Goal: Task Accomplishment & Management: Use online tool/utility

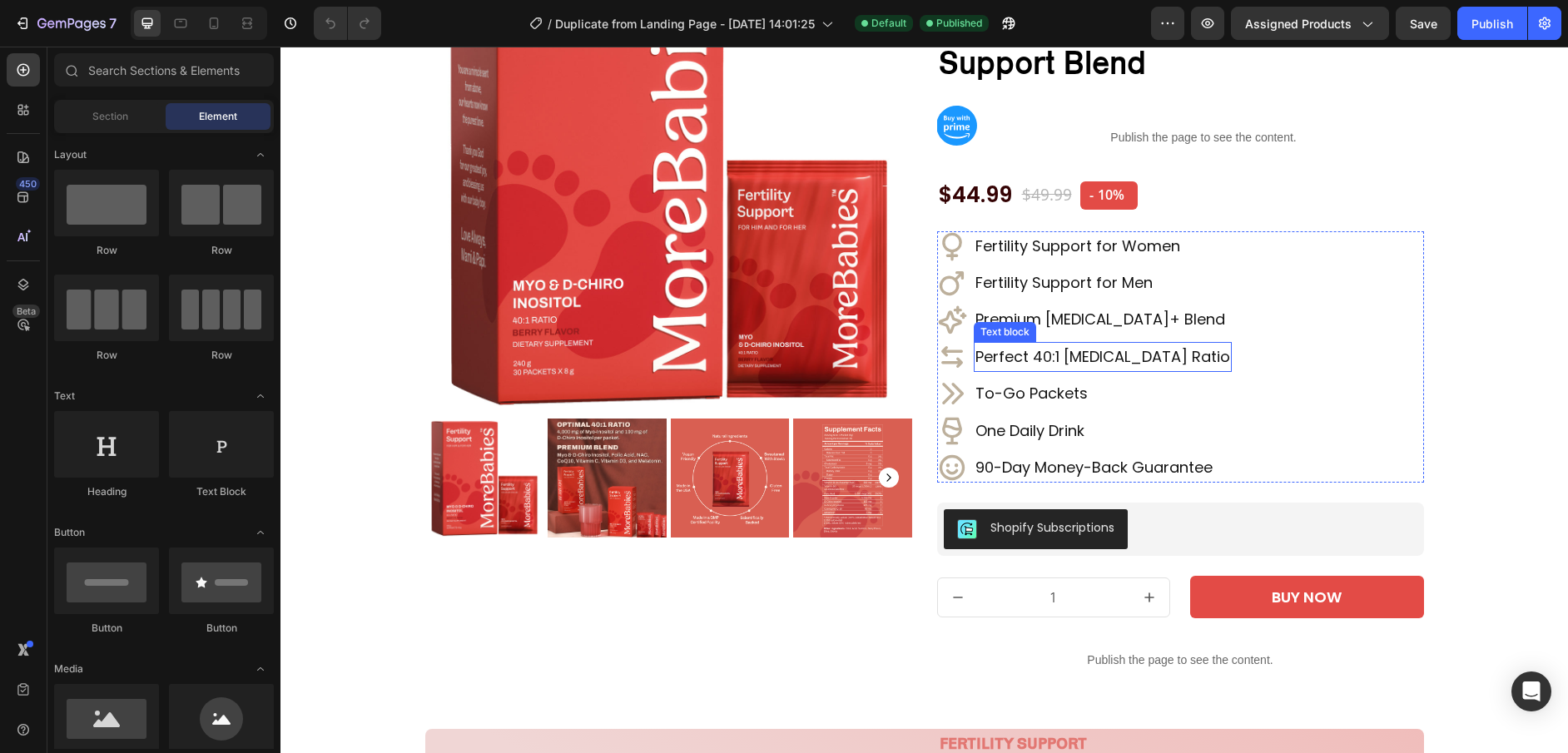
scroll to position [205, 0]
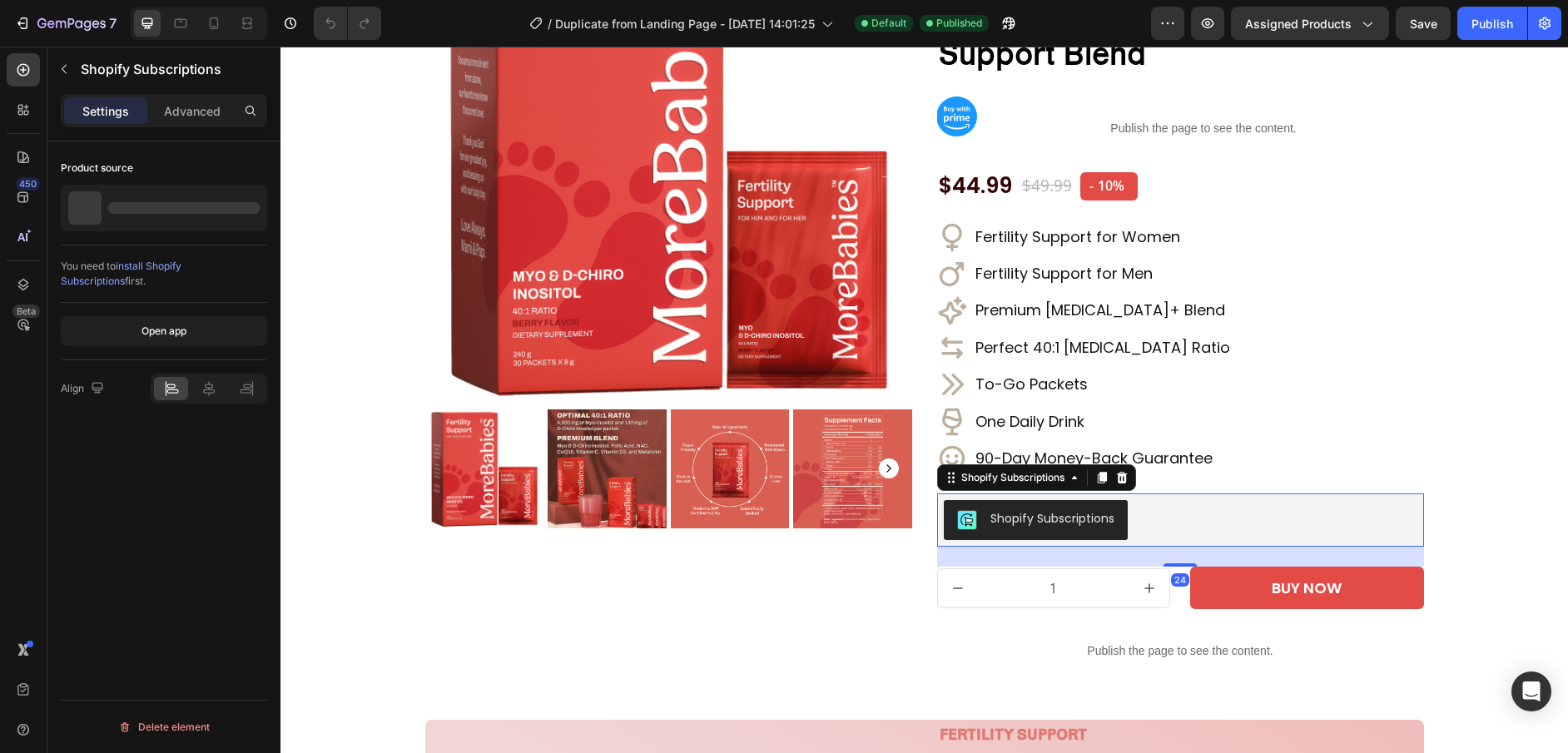
click at [1191, 500] on div "Shopify Subscriptions" at bounding box center [1180, 520] width 474 height 40
click at [1123, 471] on icon at bounding box center [1121, 477] width 13 height 13
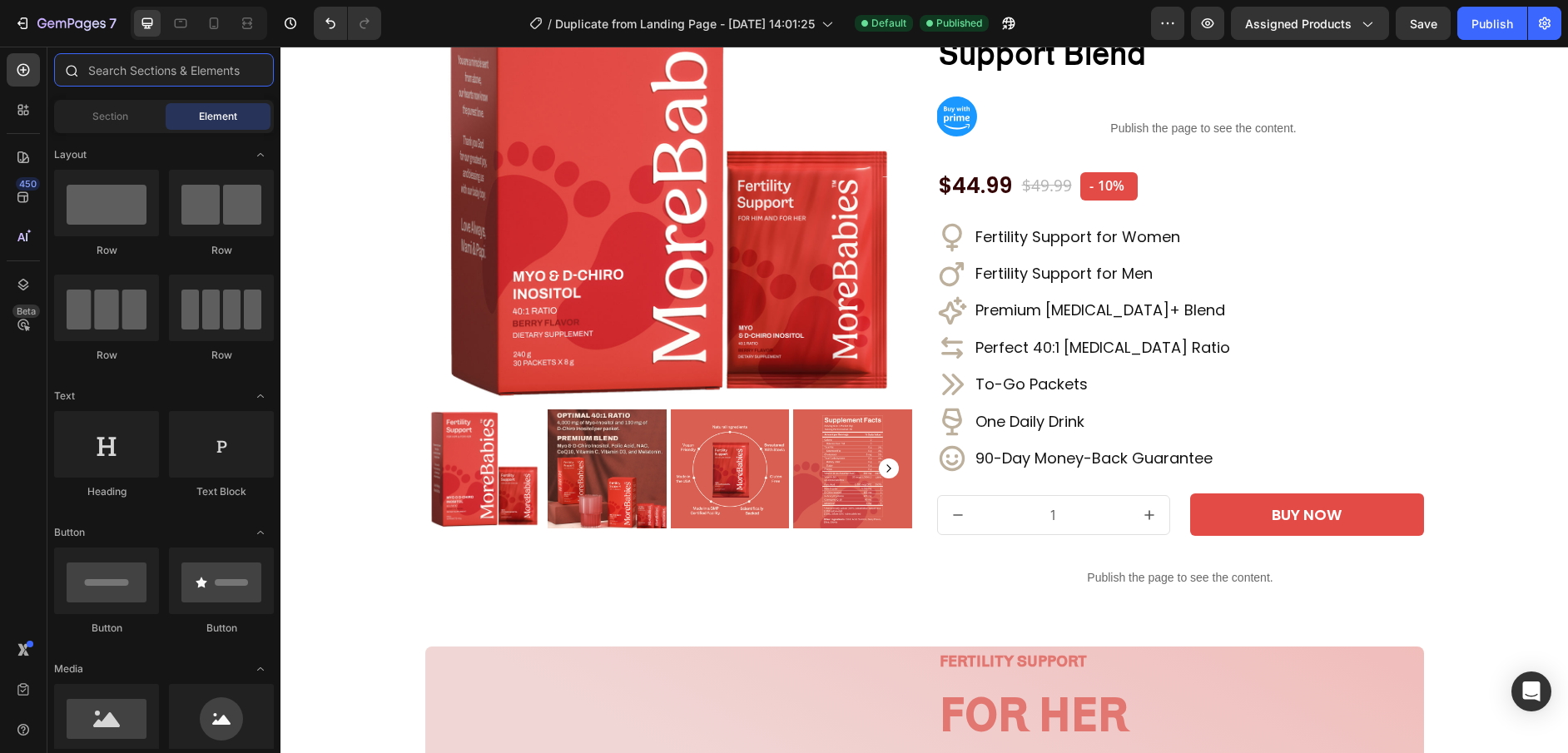
click at [106, 74] on input "text" at bounding box center [164, 70] width 220 height 34
click at [23, 108] on icon at bounding box center [23, 109] width 17 height 17
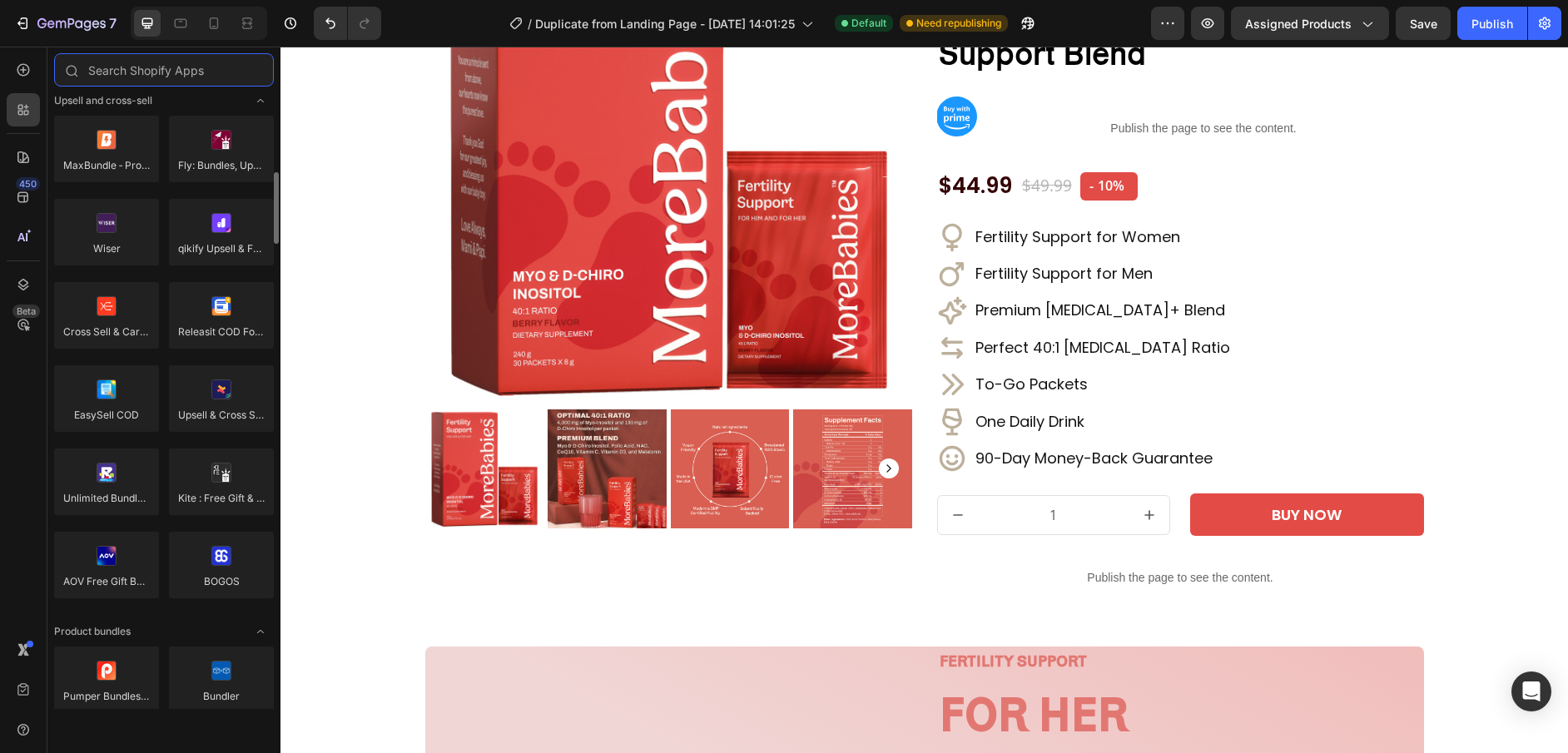
scroll to position [713, 0]
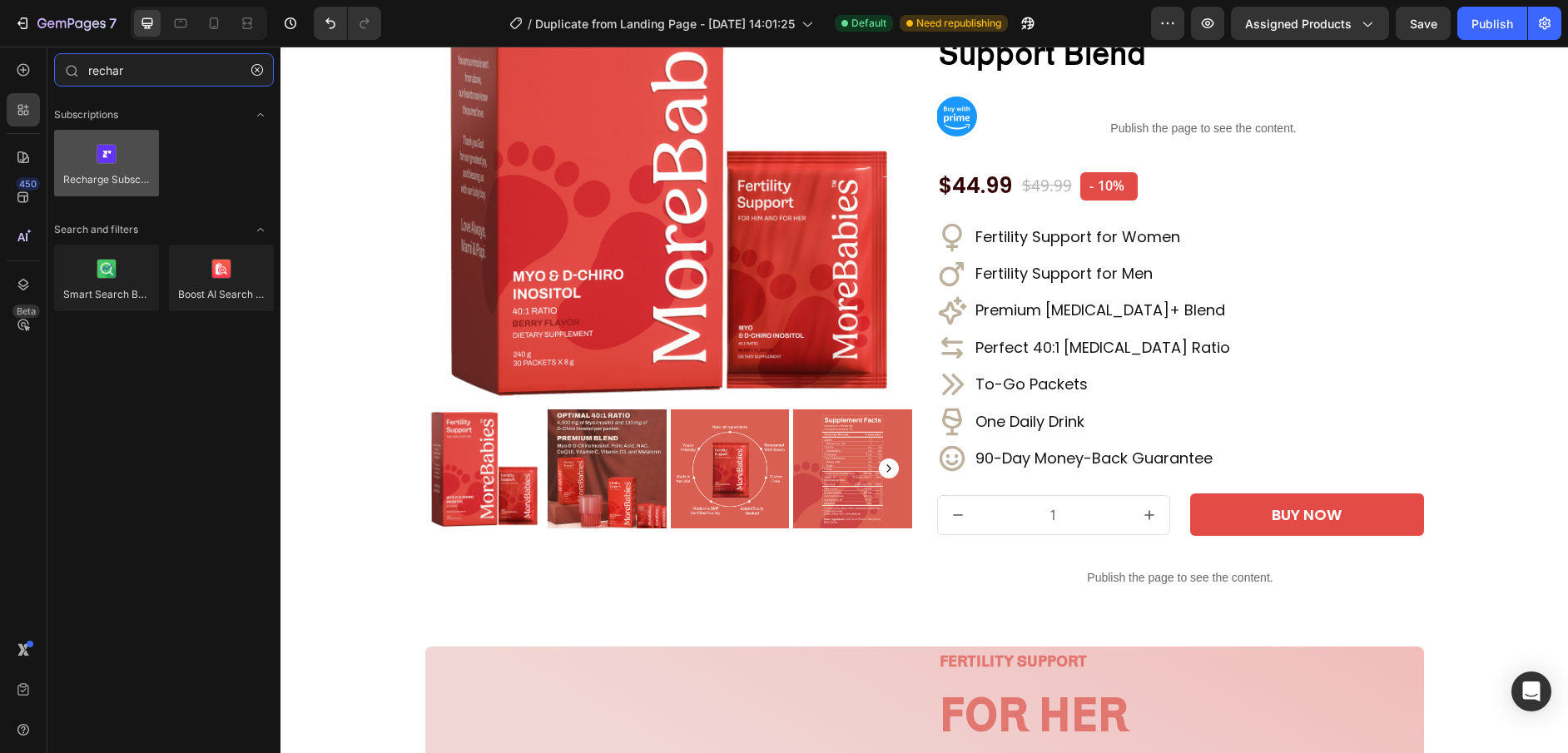
type input "rechar"
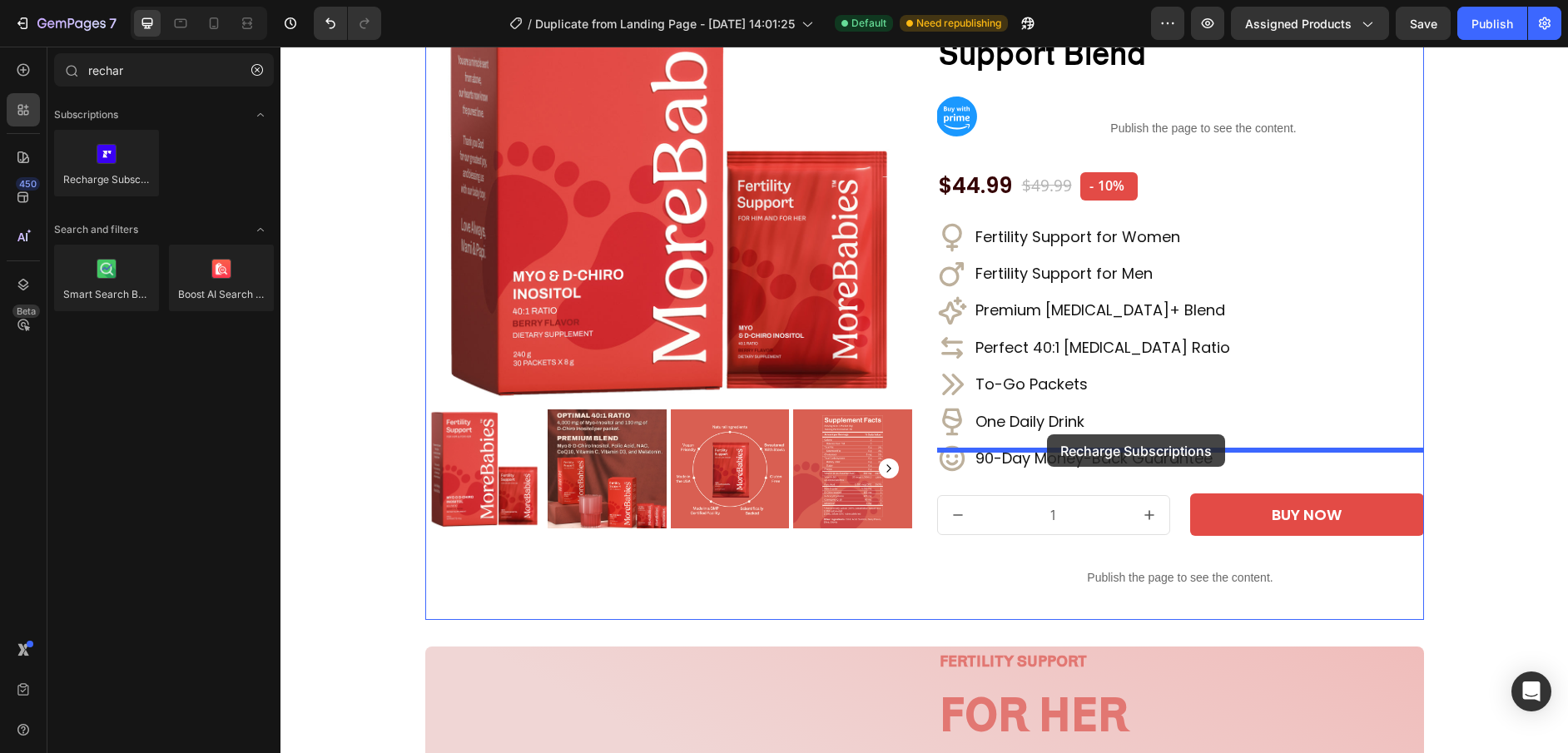
drag, startPoint x: 406, startPoint y: 214, endPoint x: 1047, endPoint y: 434, distance: 677.7
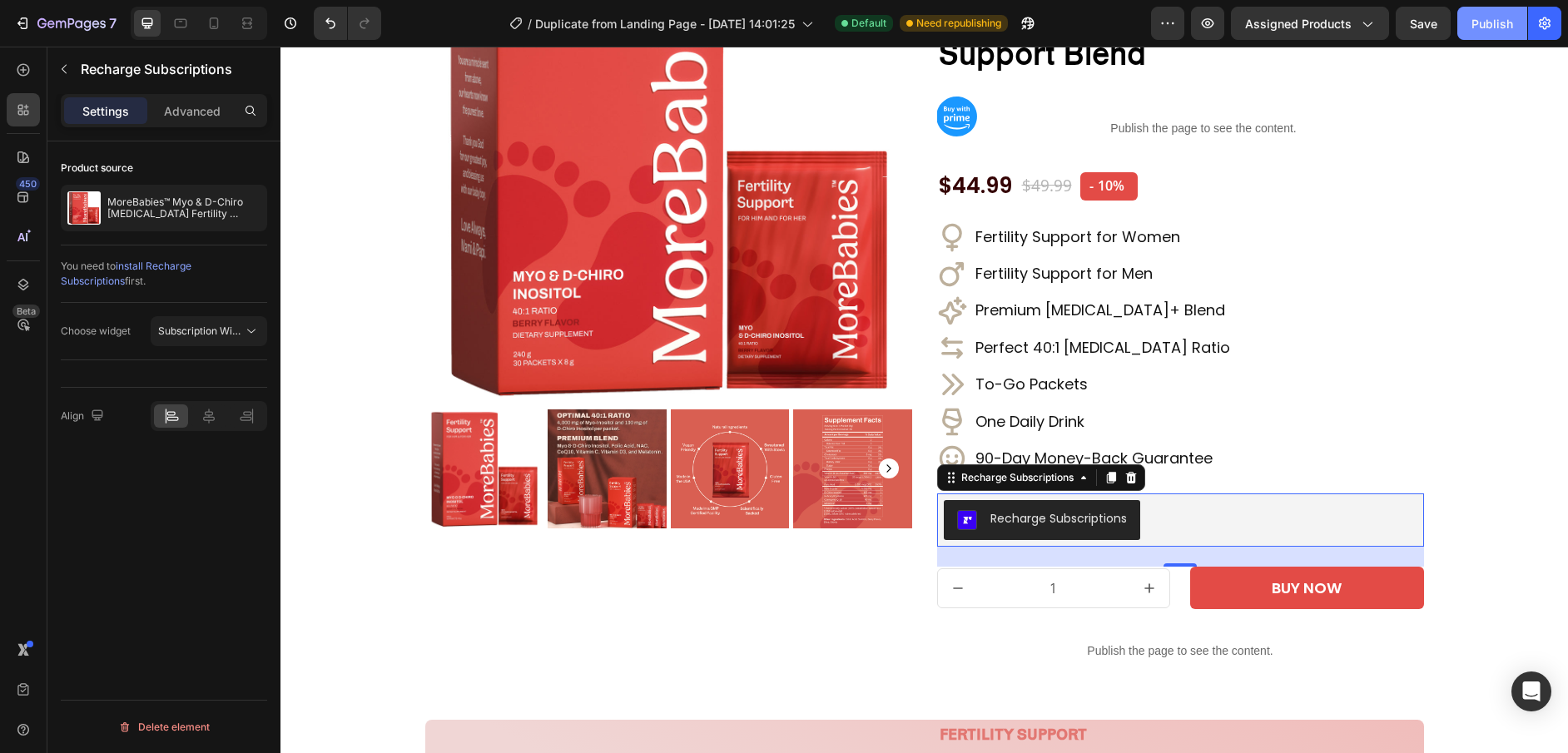
click at [1500, 21] on div "Publish" at bounding box center [1492, 24] width 42 height 18
click at [1494, 24] on div "Publish" at bounding box center [1492, 24] width 42 height 18
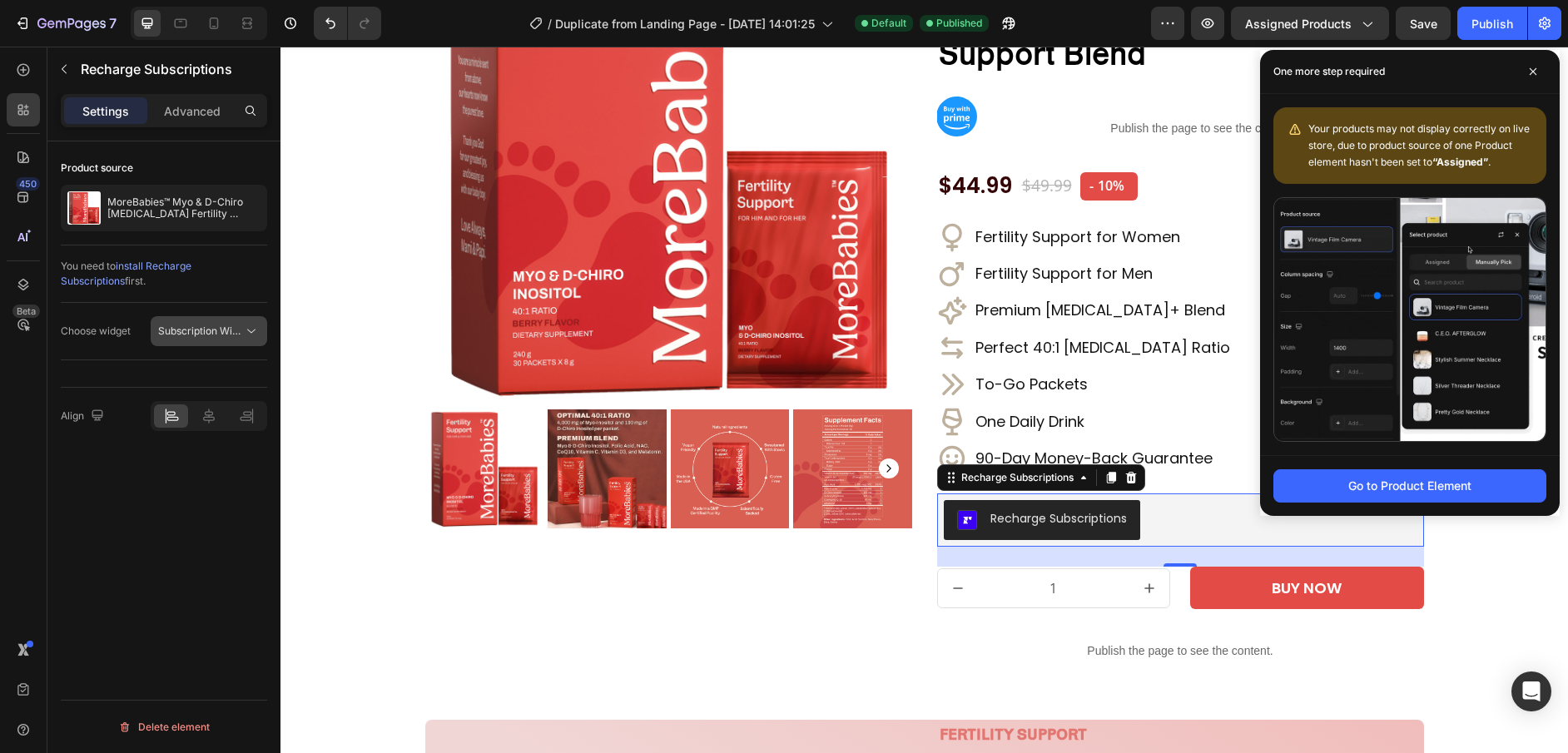
click at [201, 329] on span "Subscription Widget" at bounding box center [205, 331] width 95 height 12
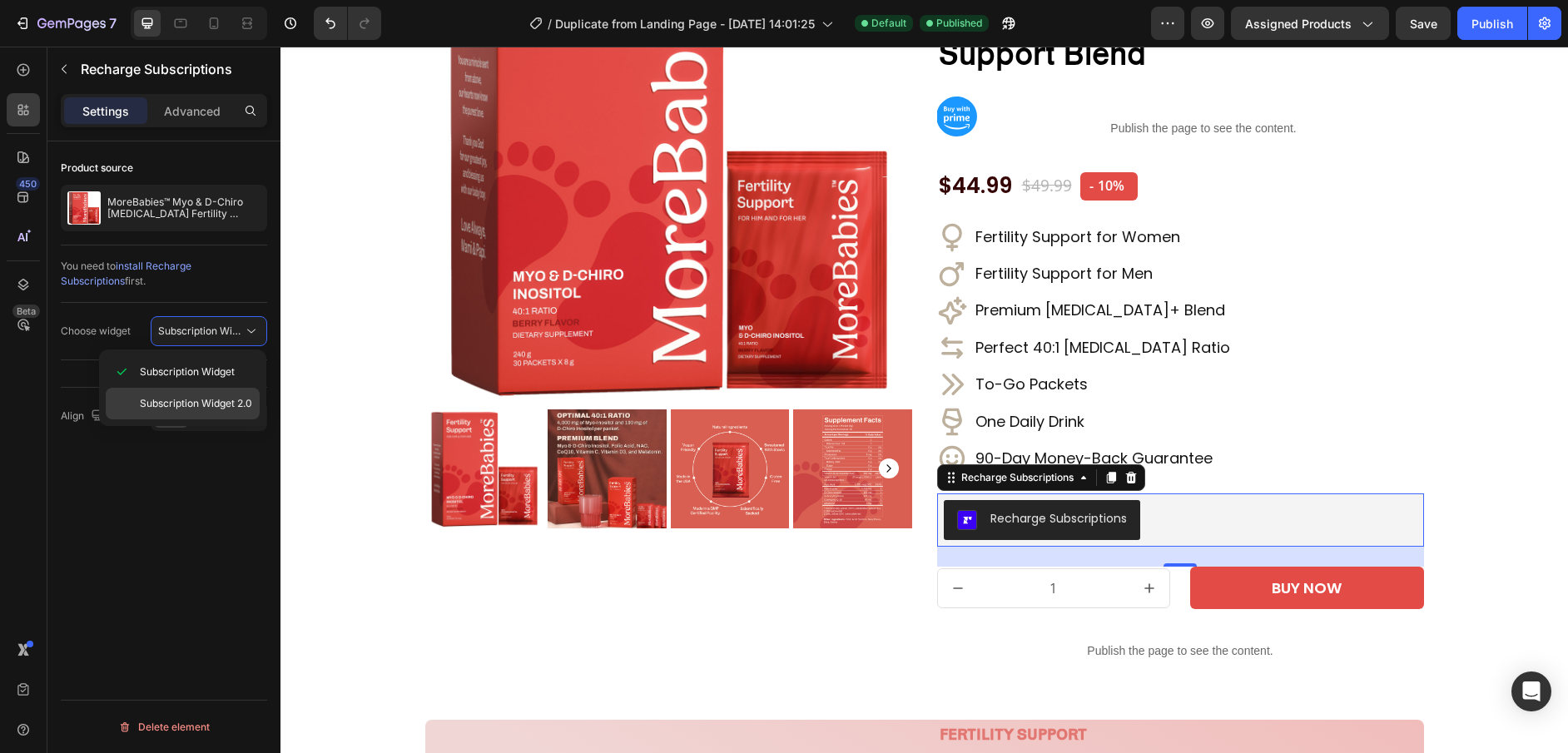
click at [201, 396] on span "Subscription Widget 2.0" at bounding box center [196, 403] width 113 height 15
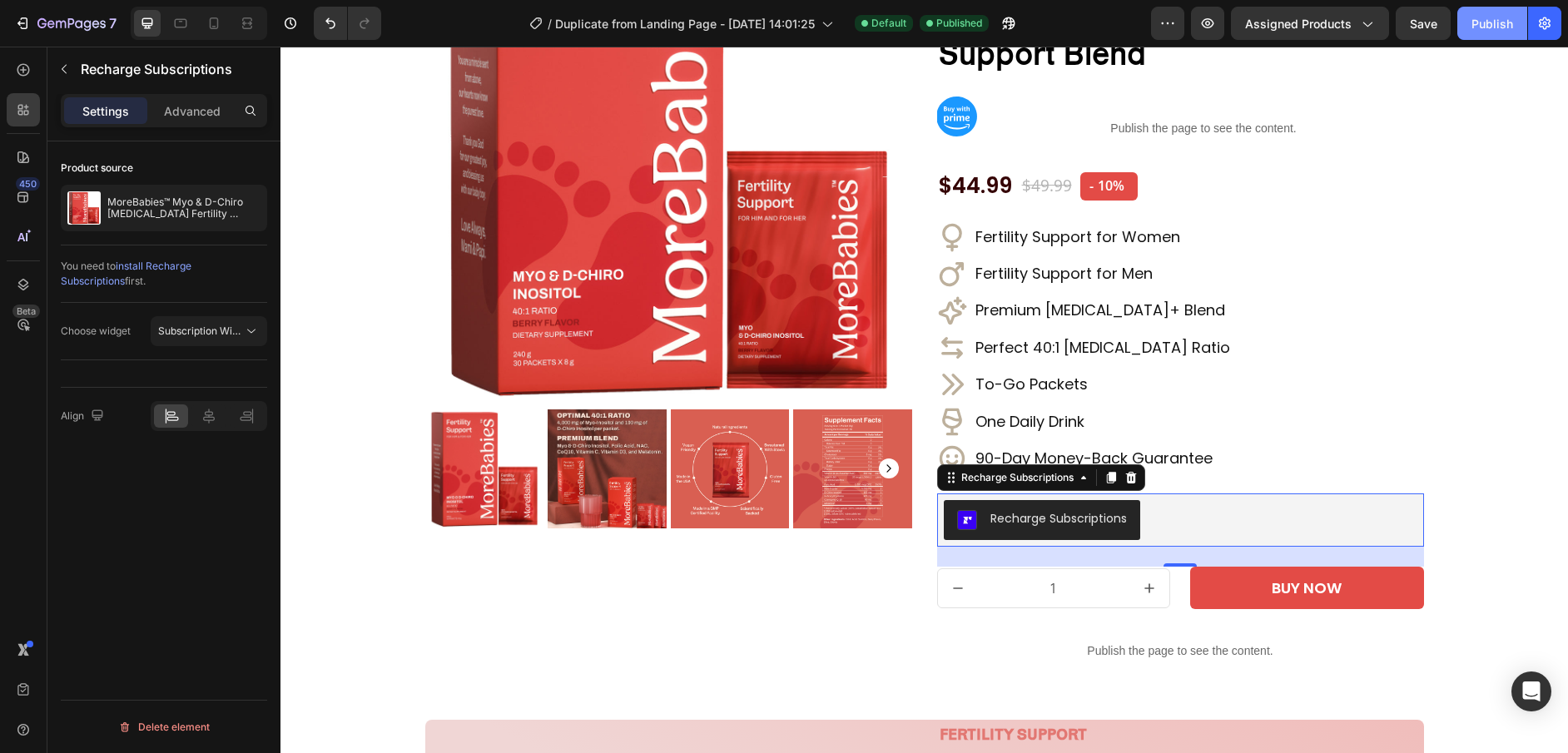
click at [1501, 26] on div "Publish" at bounding box center [1492, 24] width 42 height 18
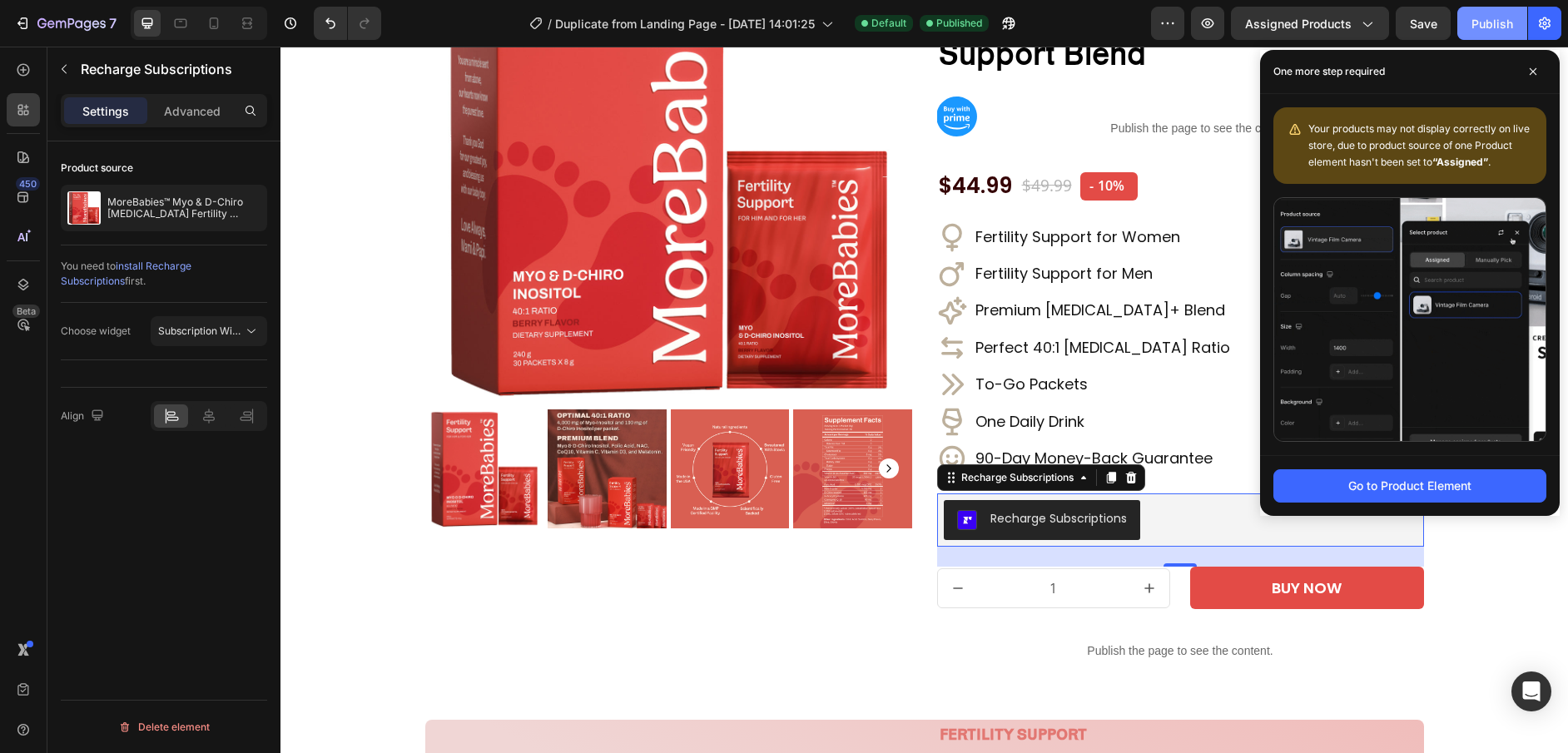
click at [1494, 21] on div "Publish" at bounding box center [1492, 24] width 42 height 18
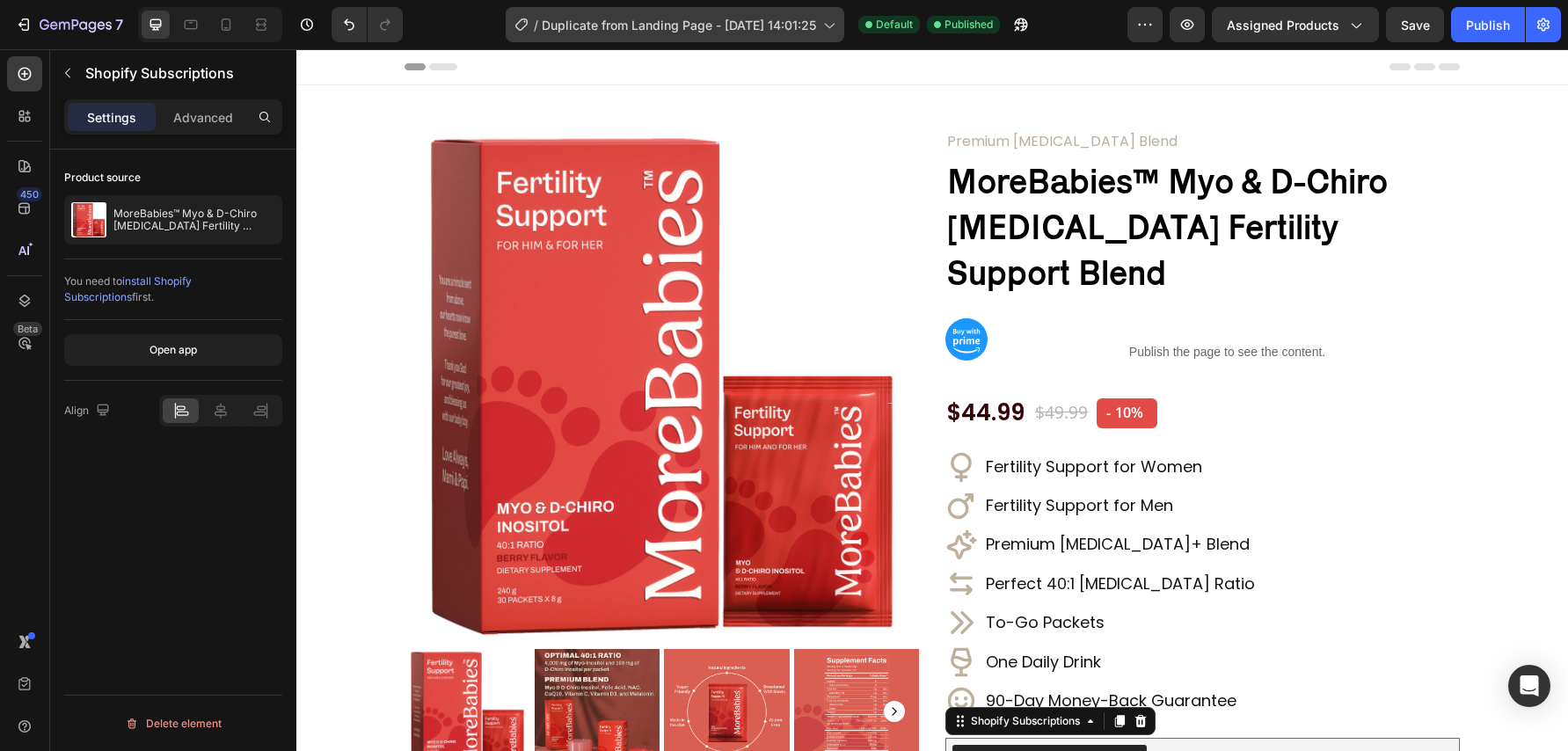
scroll to position [177, 0]
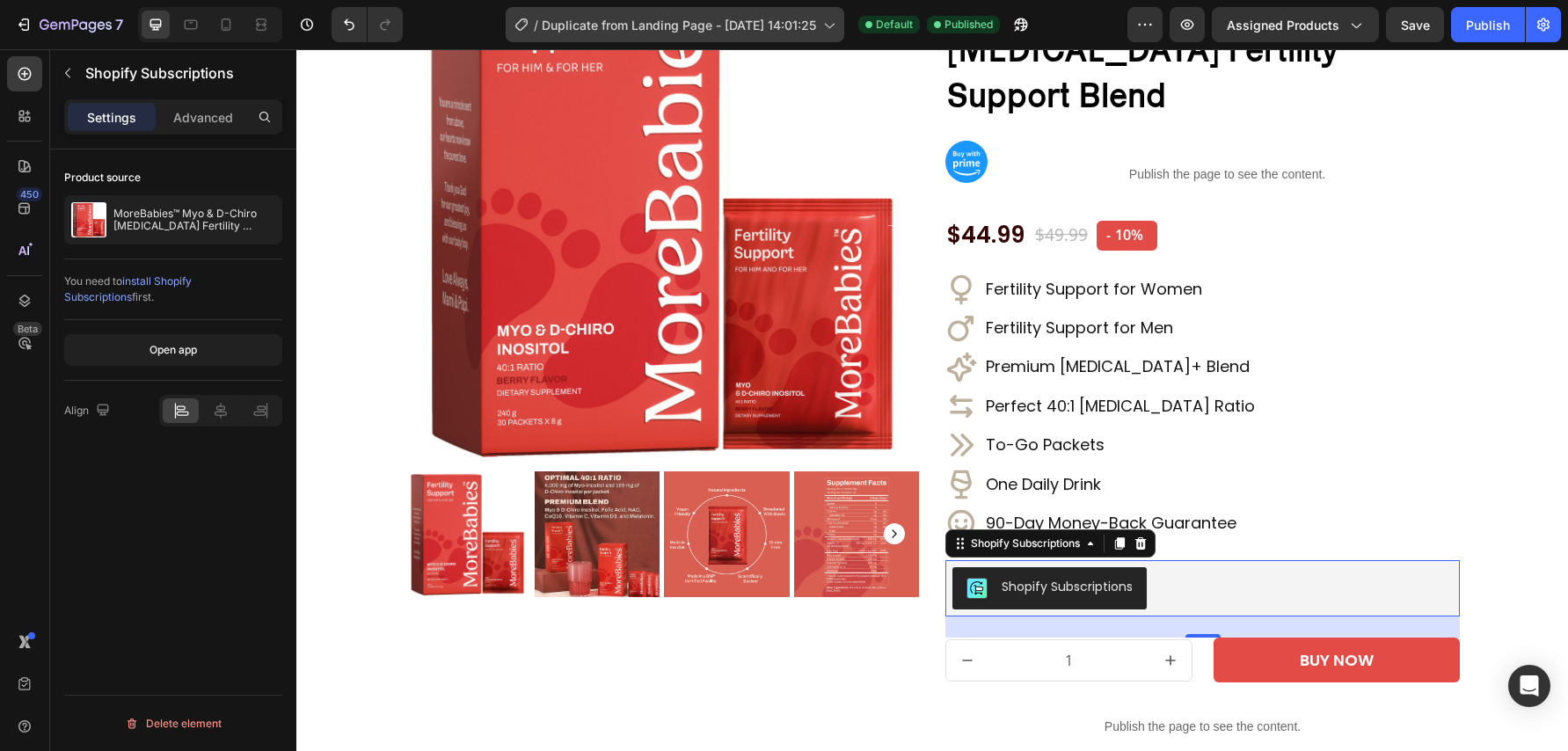
click at [766, 23] on span "Duplicate from Landing Page - [DATE] 14:01:25" at bounding box center [679, 25] width 275 height 19
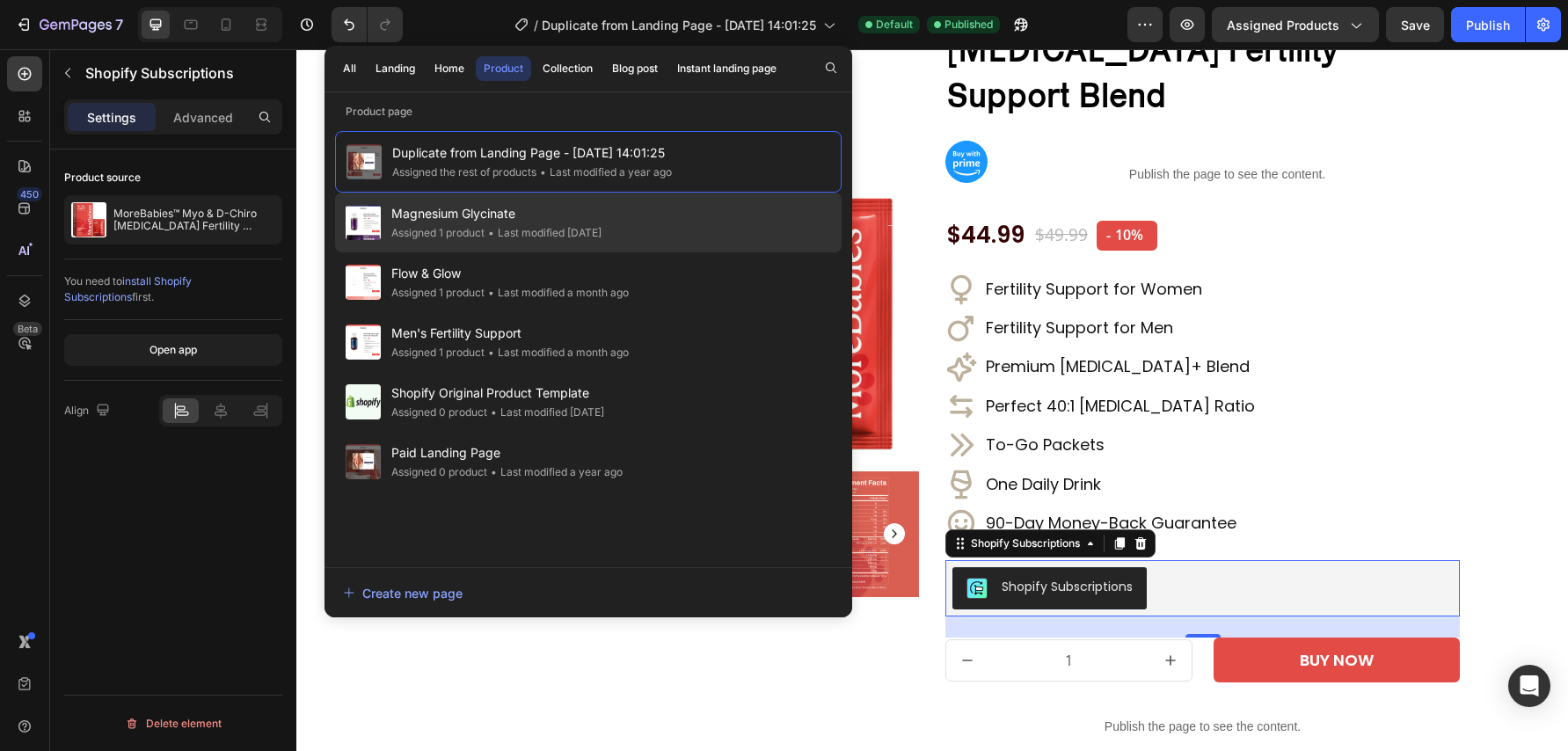
click at [431, 213] on span "Magnesium Glycinate" at bounding box center [496, 214] width 210 height 22
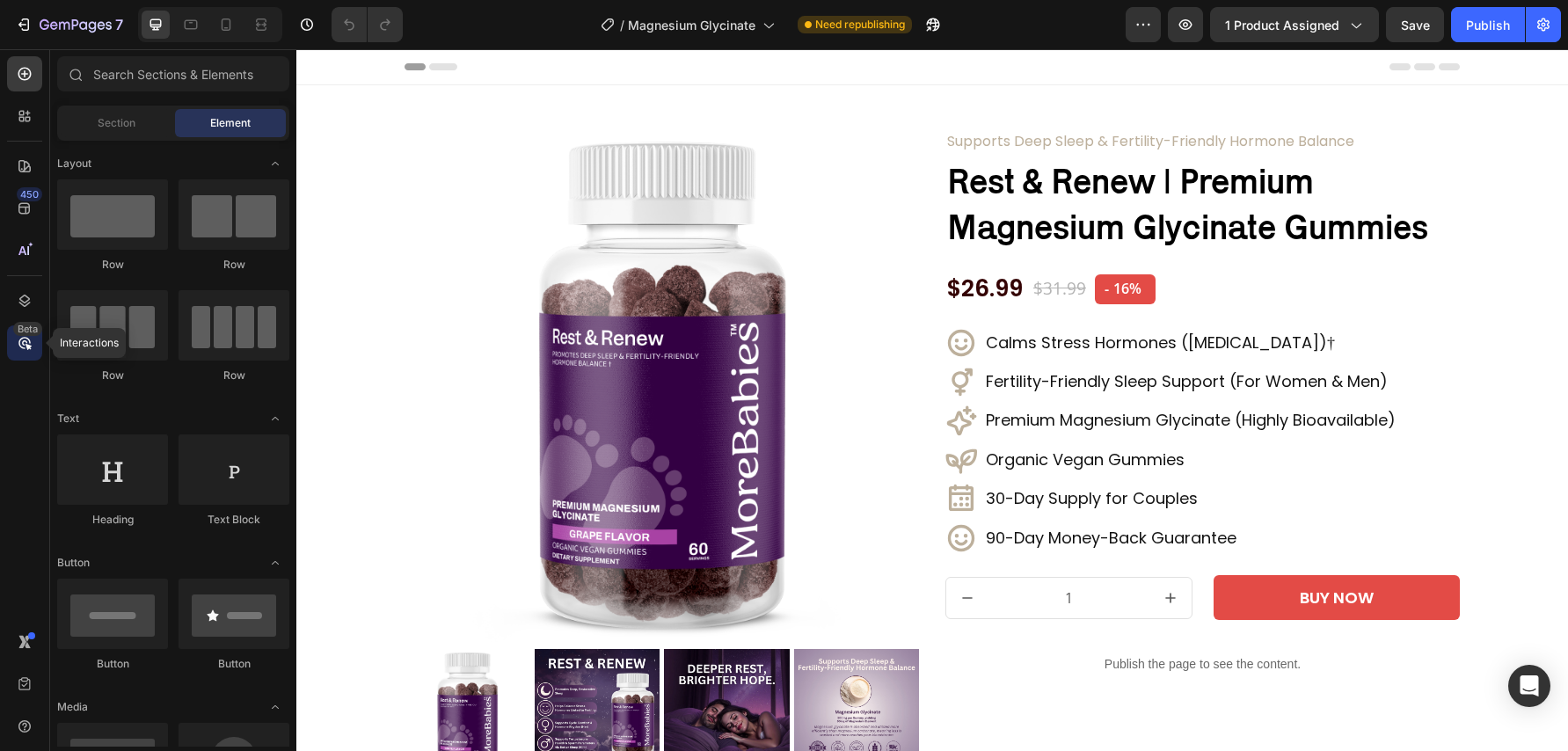
click at [15, 345] on div "Beta" at bounding box center [25, 343] width 36 height 36
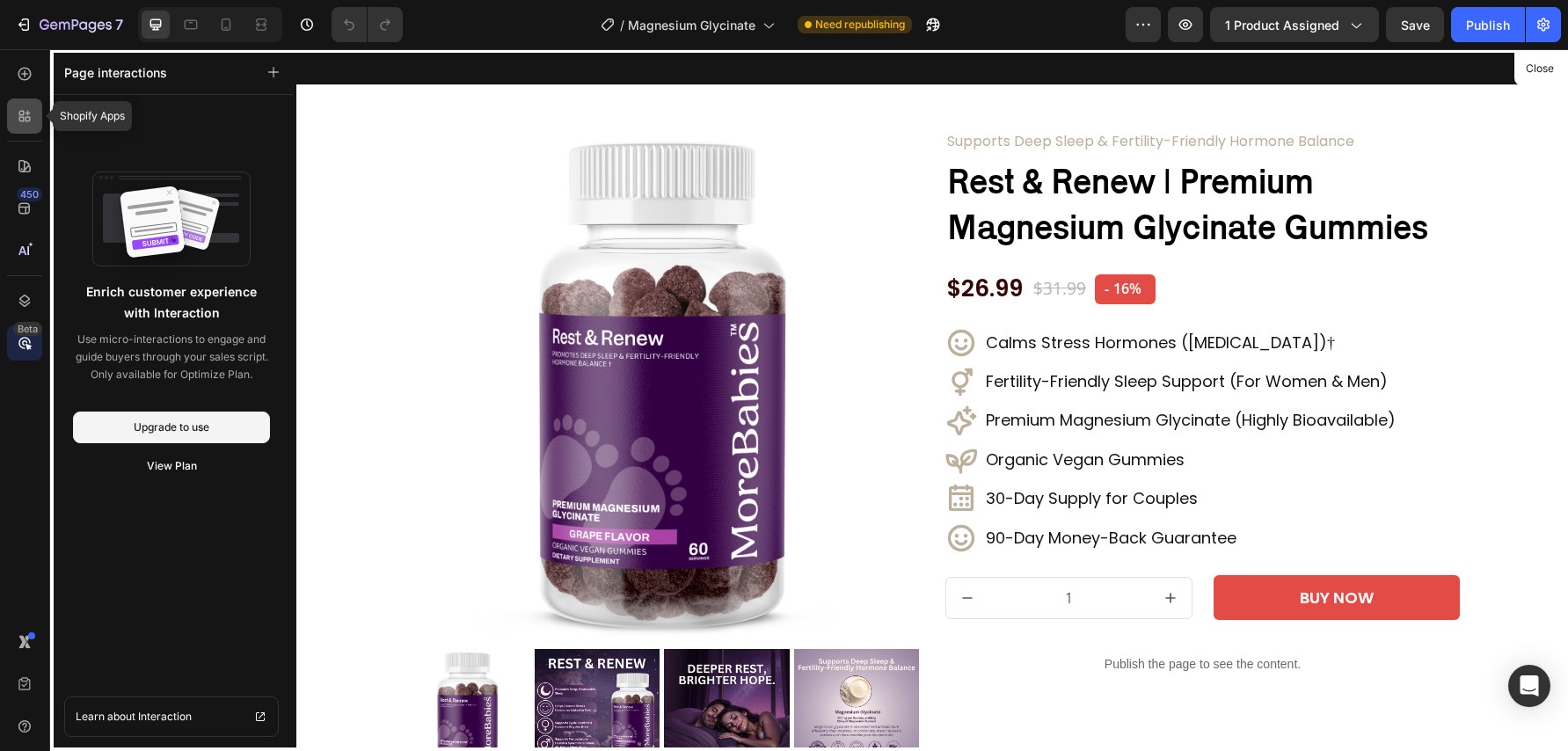
click at [36, 120] on div at bounding box center [25, 116] width 36 height 36
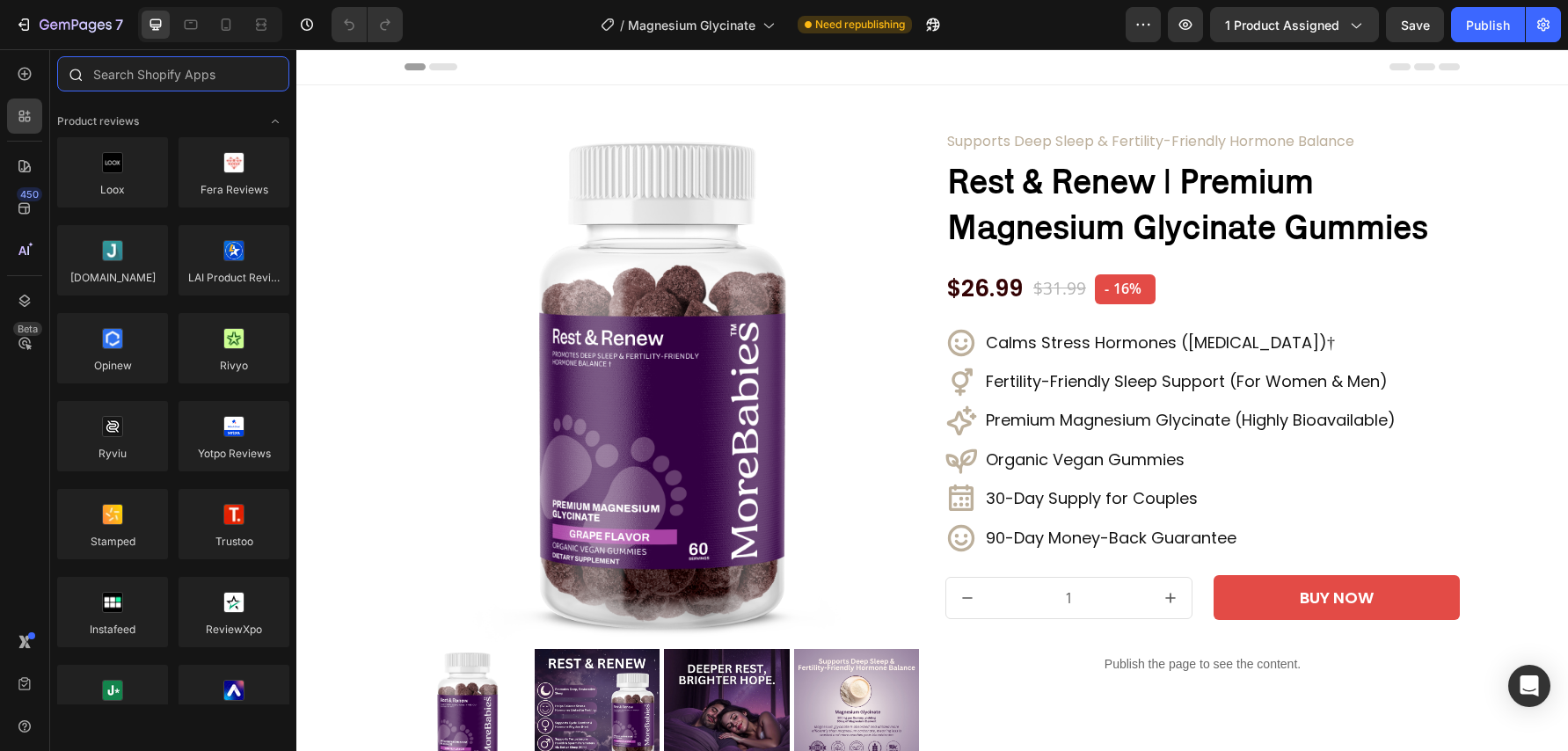
click at [130, 78] on input "text" at bounding box center [173, 74] width 233 height 36
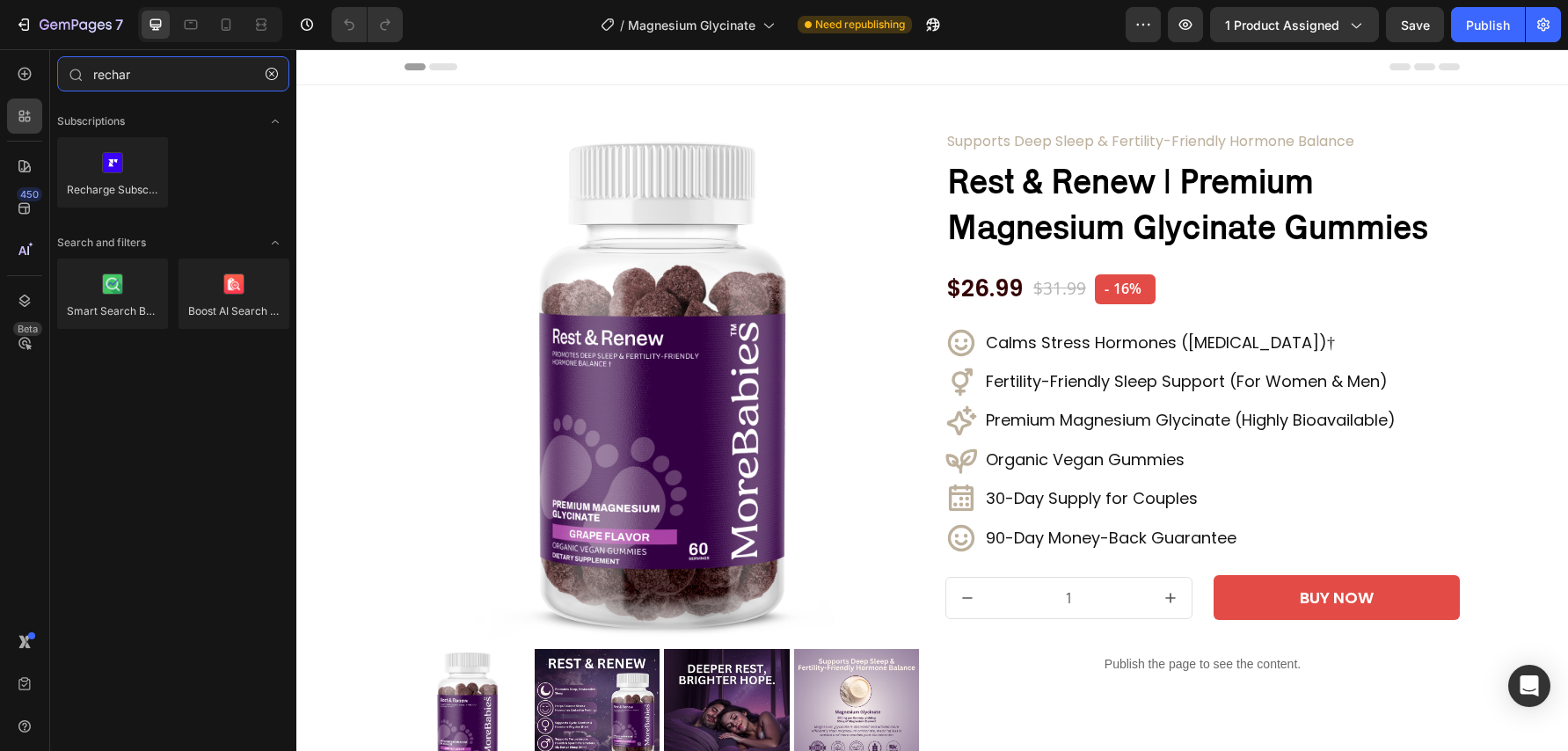
type input "rechar"
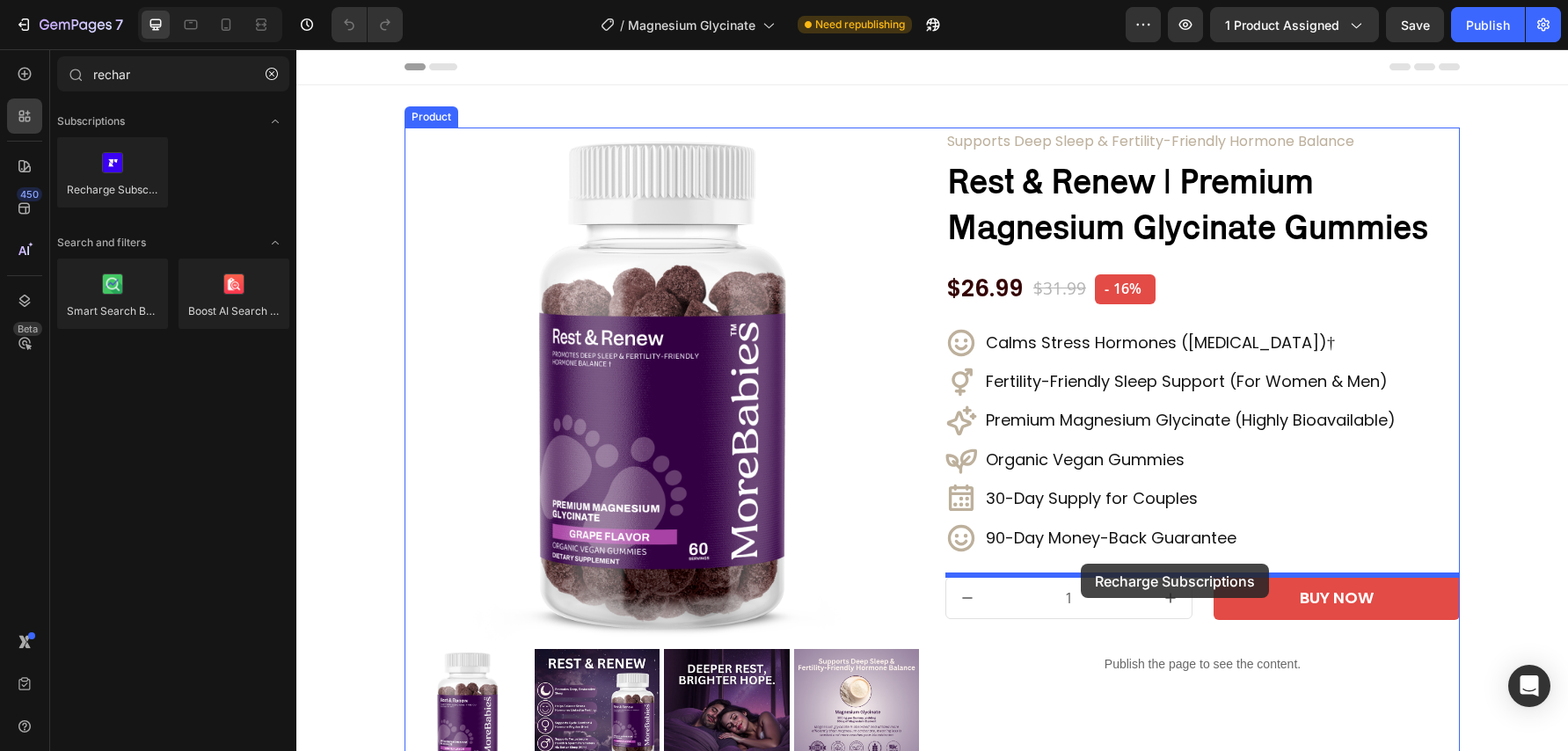
drag, startPoint x: 489, startPoint y: 248, endPoint x: 1080, endPoint y: 563, distance: 669.7
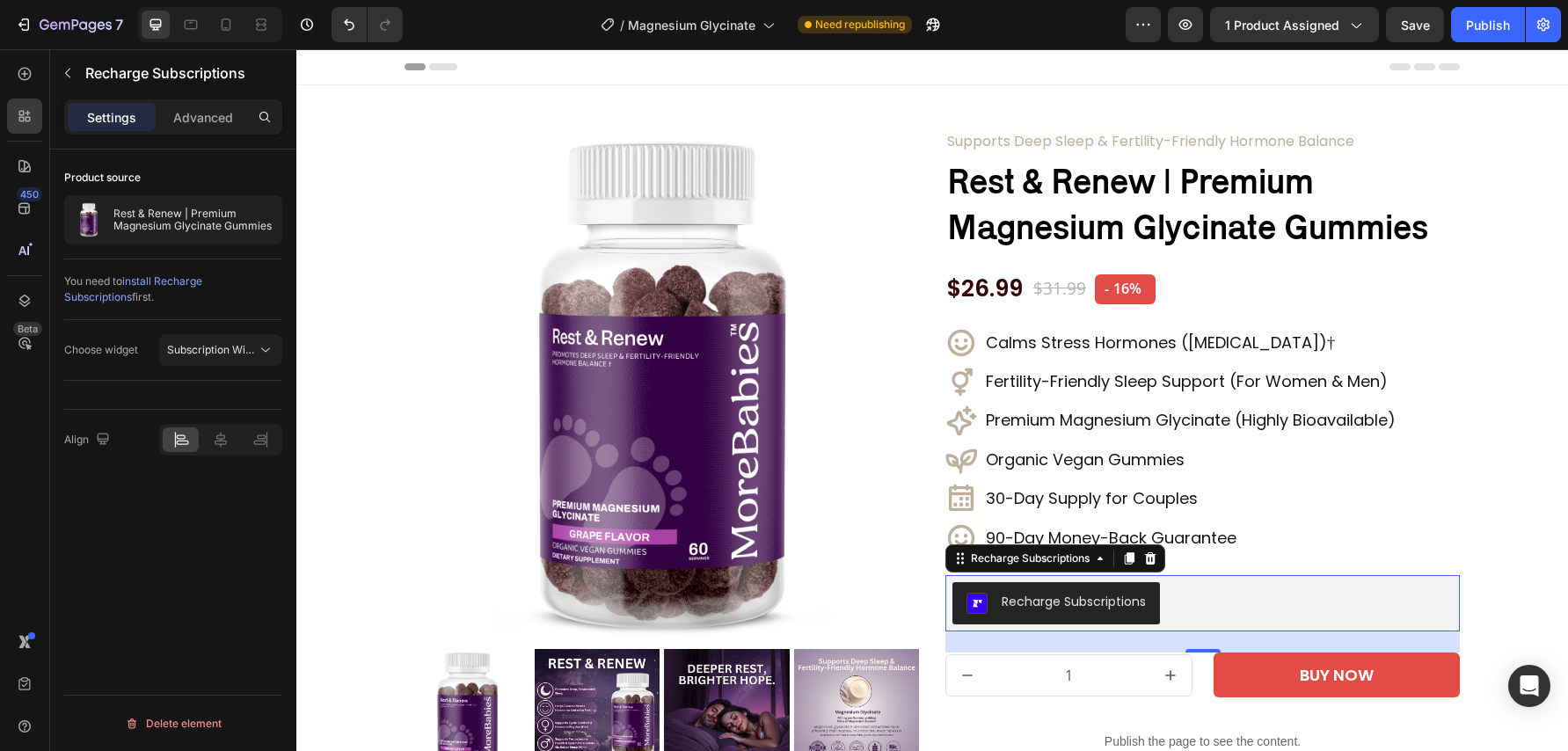
click at [1220, 600] on div "Recharge Subscriptions" at bounding box center [1202, 603] width 501 height 42
click at [177, 350] on span "Subscription Widget" at bounding box center [217, 350] width 100 height 13
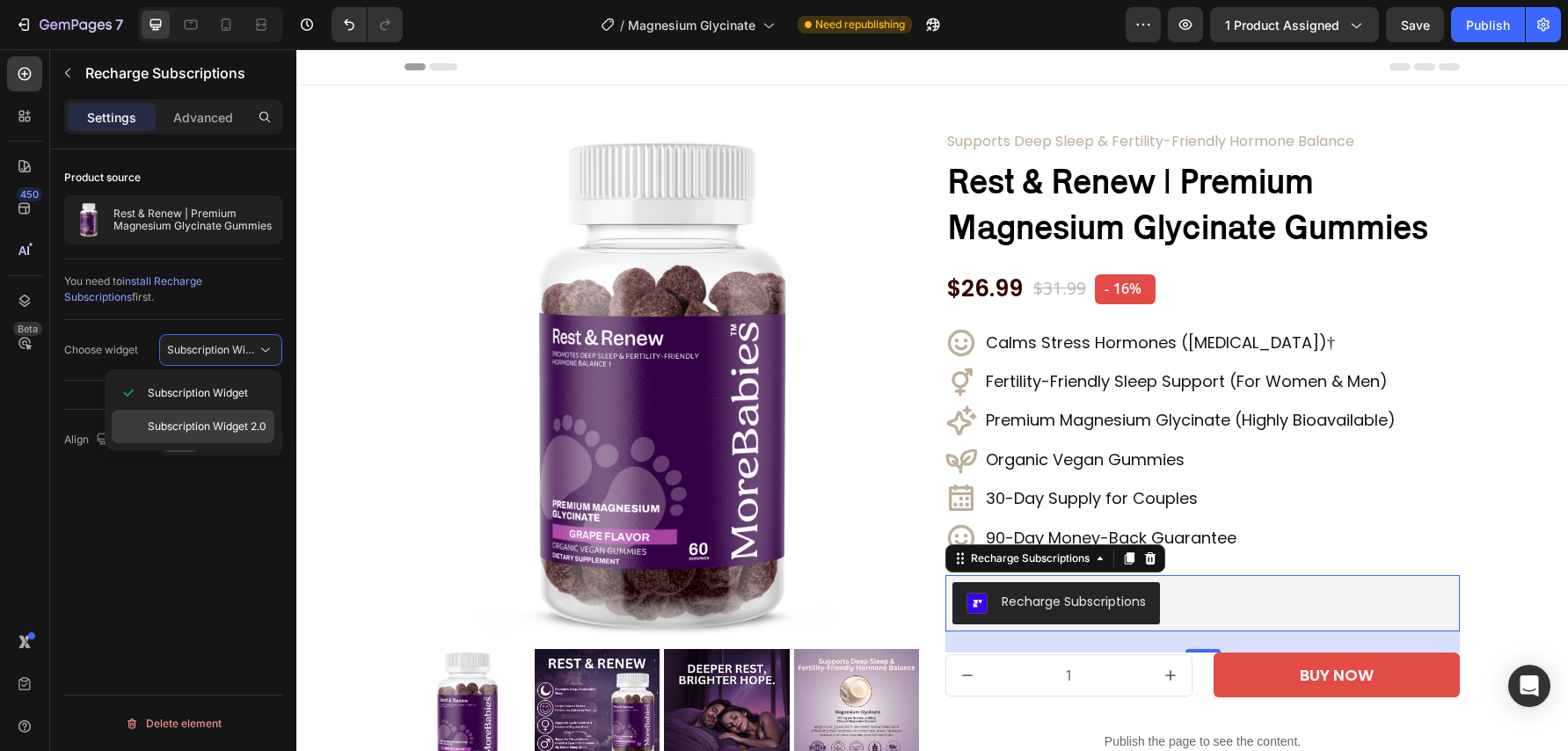
click at [190, 422] on span "Subscription Widget 2.0" at bounding box center [207, 426] width 119 height 16
click at [183, 354] on span "Subscription Widget 2.0" at bounding box center [226, 350] width 119 height 13
drag, startPoint x: 204, startPoint y: 400, endPoint x: 215, endPoint y: 397, distance: 11.4
click at [204, 400] on span "Subscription Widget" at bounding box center [198, 393] width 100 height 16
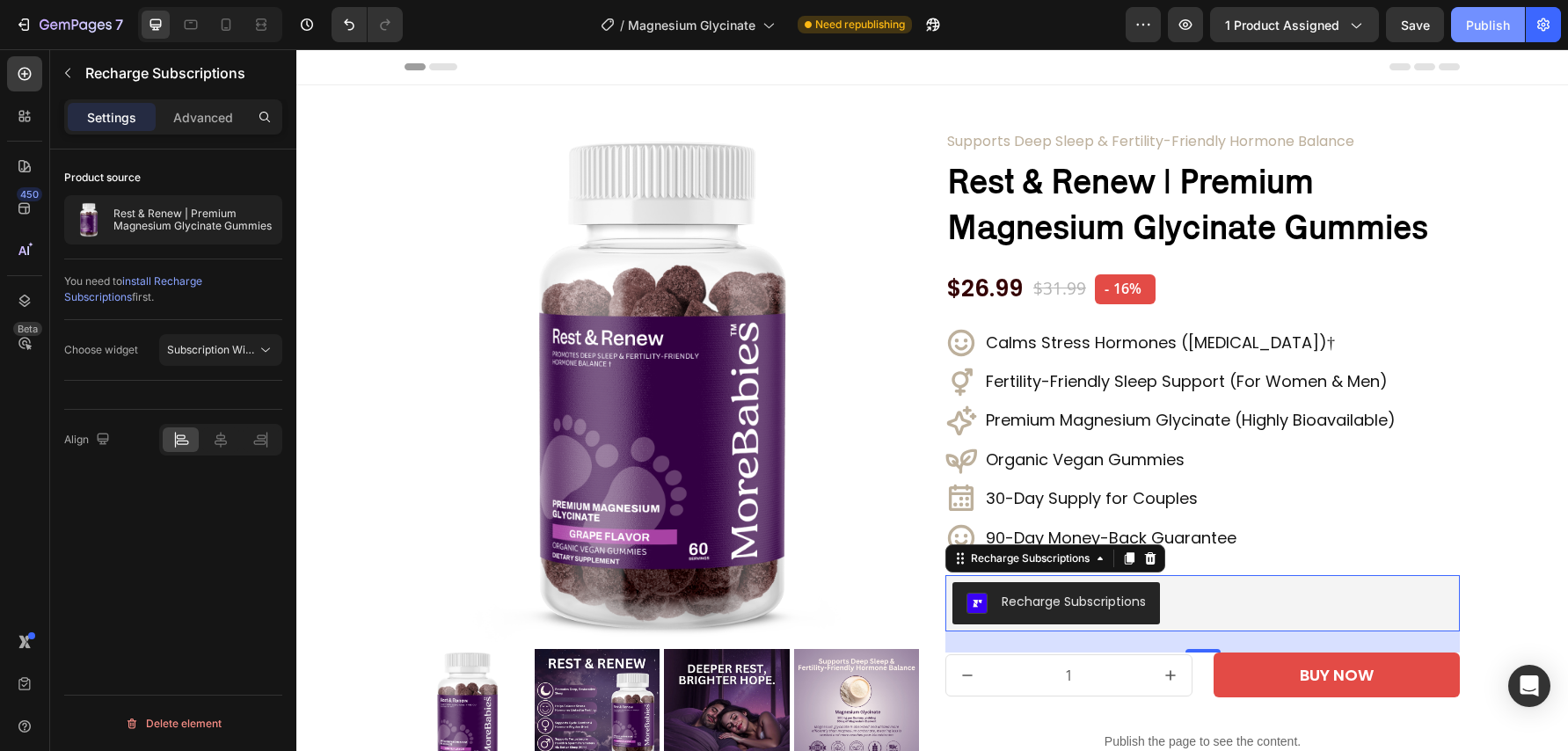
click at [1501, 24] on div "Publish" at bounding box center [1487, 25] width 44 height 19
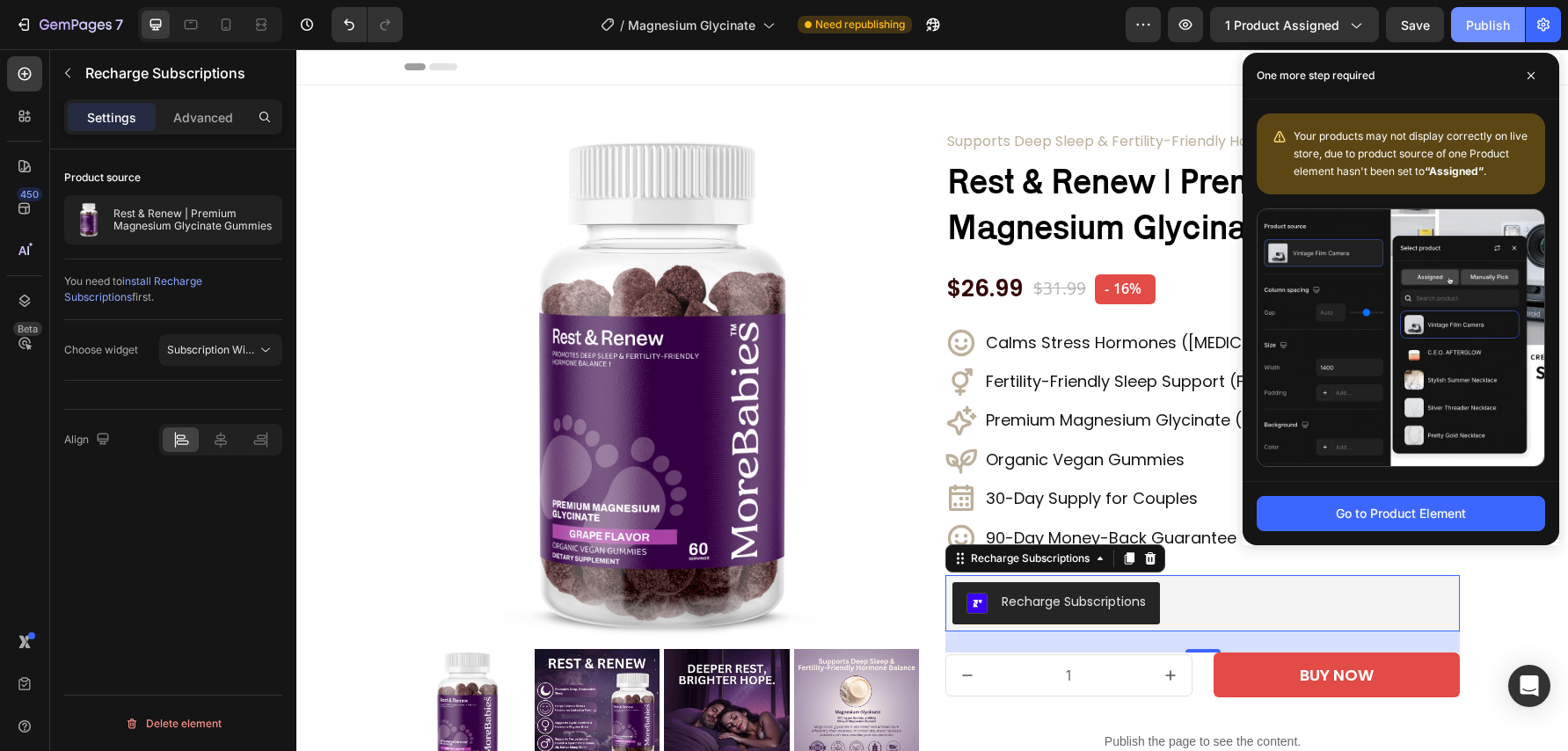
click at [1485, 29] on div "Publish" at bounding box center [1487, 25] width 44 height 19
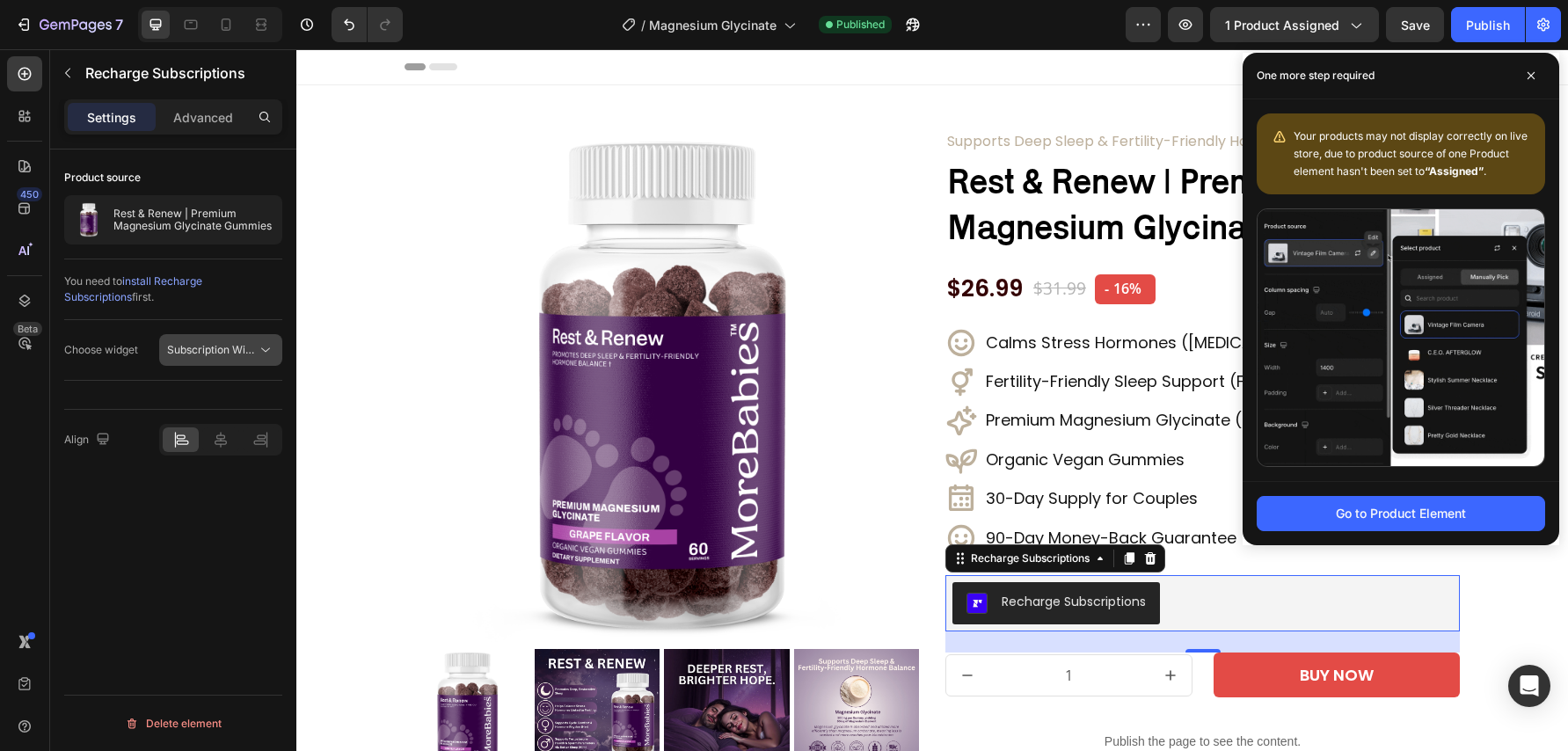
click at [249, 351] on span "Subscription Widget" at bounding box center [217, 350] width 100 height 13
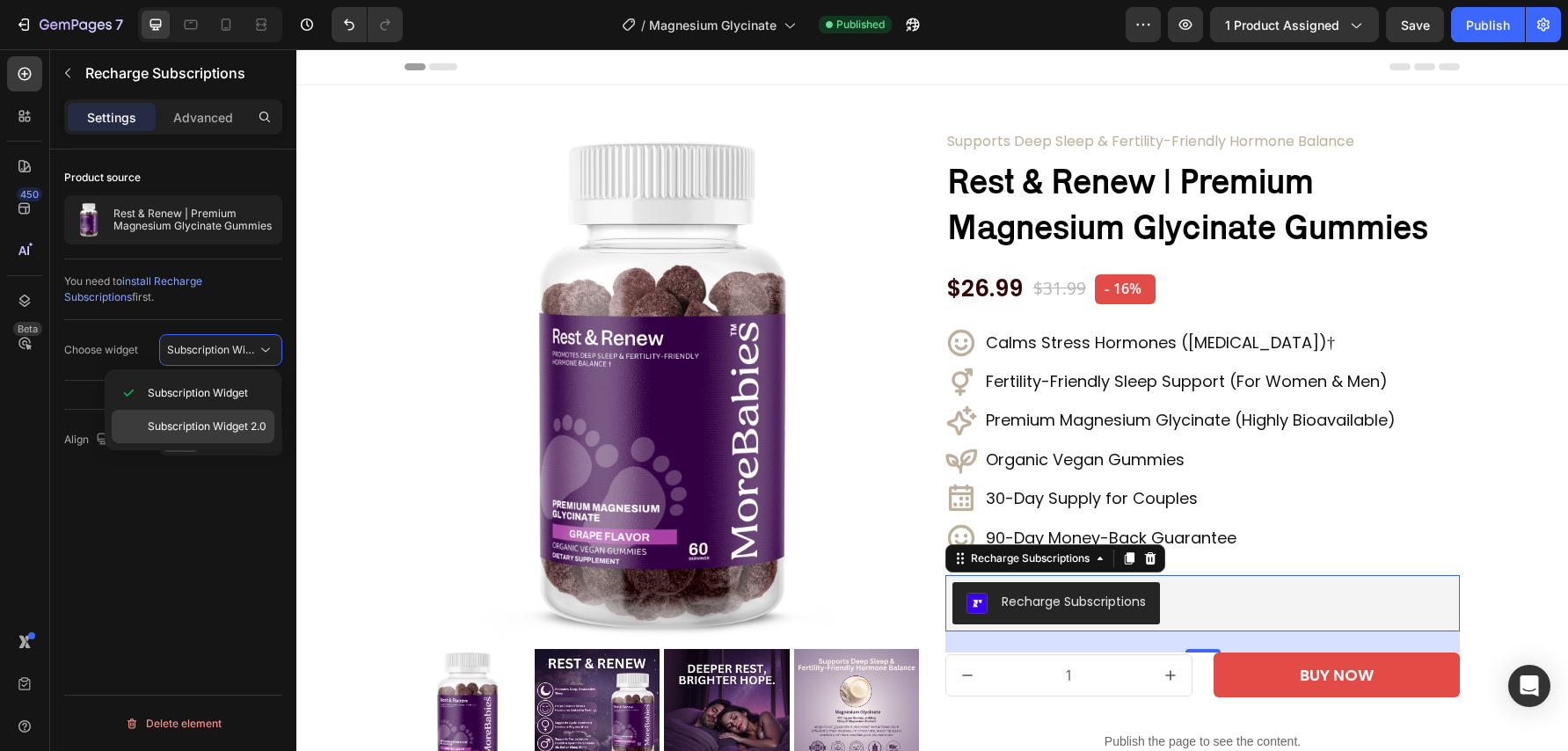
click at [256, 414] on div "Subscription Widget 2.0" at bounding box center [192, 427] width 162 height 34
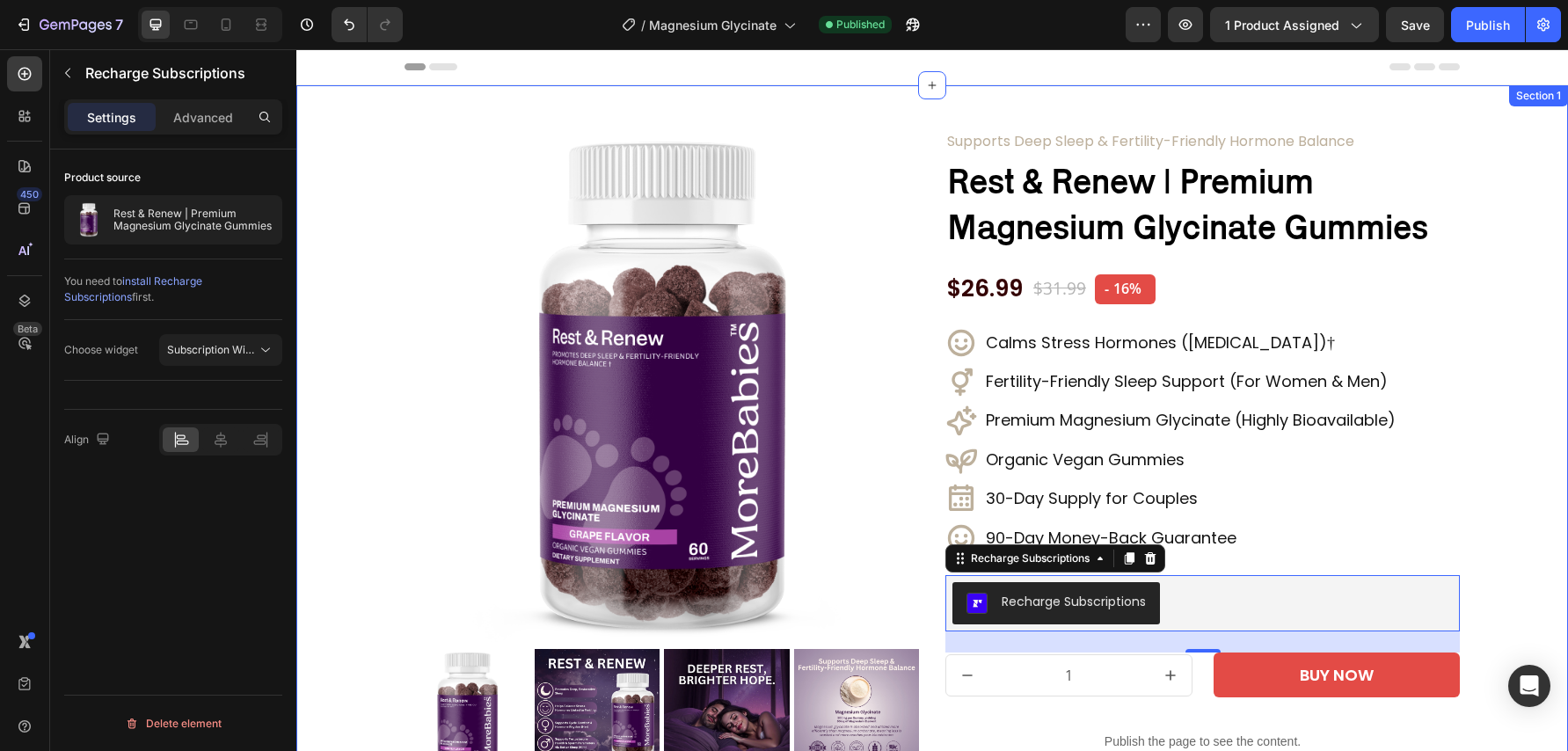
scroll to position [18, 0]
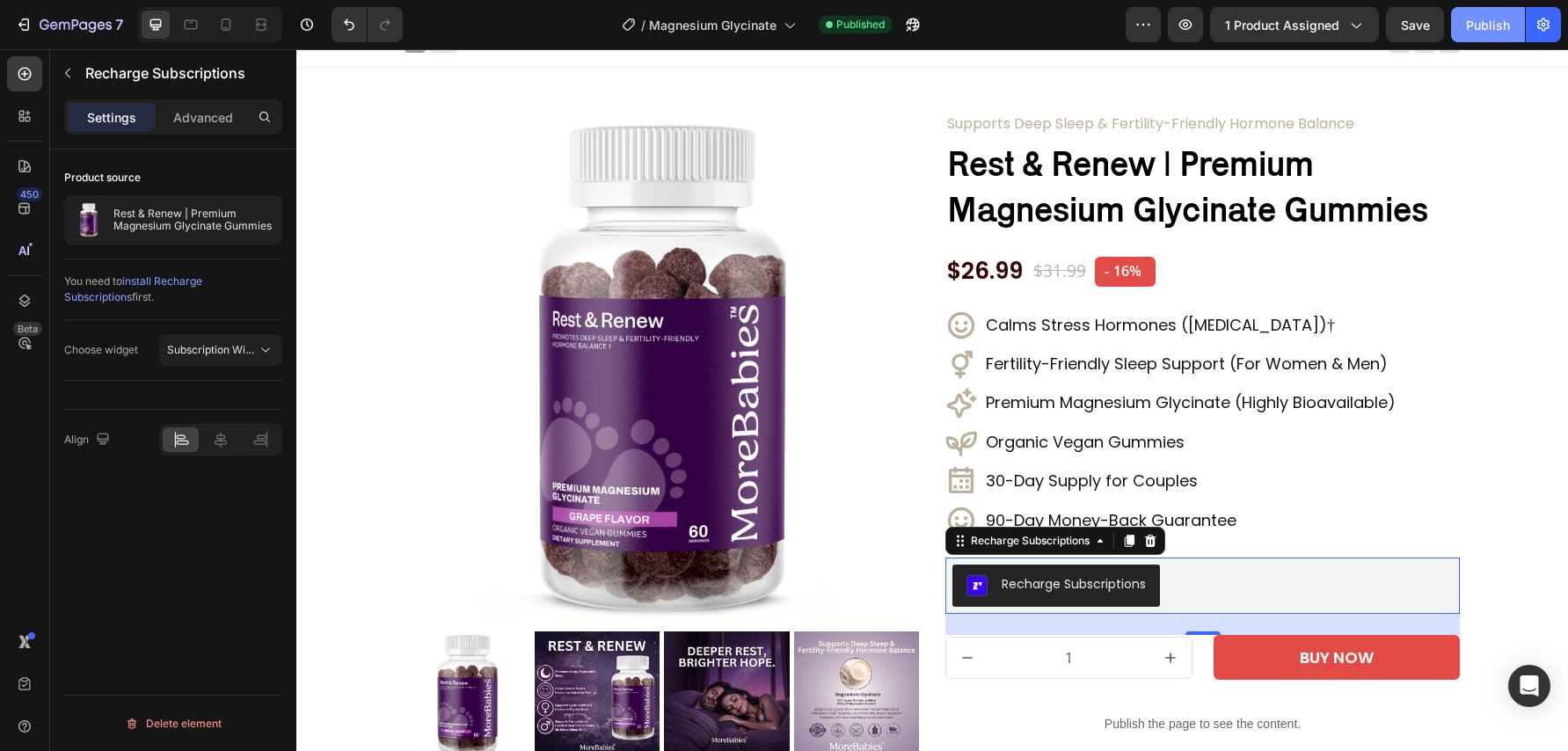
click at [1488, 22] on div "Publish" at bounding box center [1487, 25] width 44 height 19
click at [198, 126] on div "Advanced" at bounding box center [204, 117] width 88 height 28
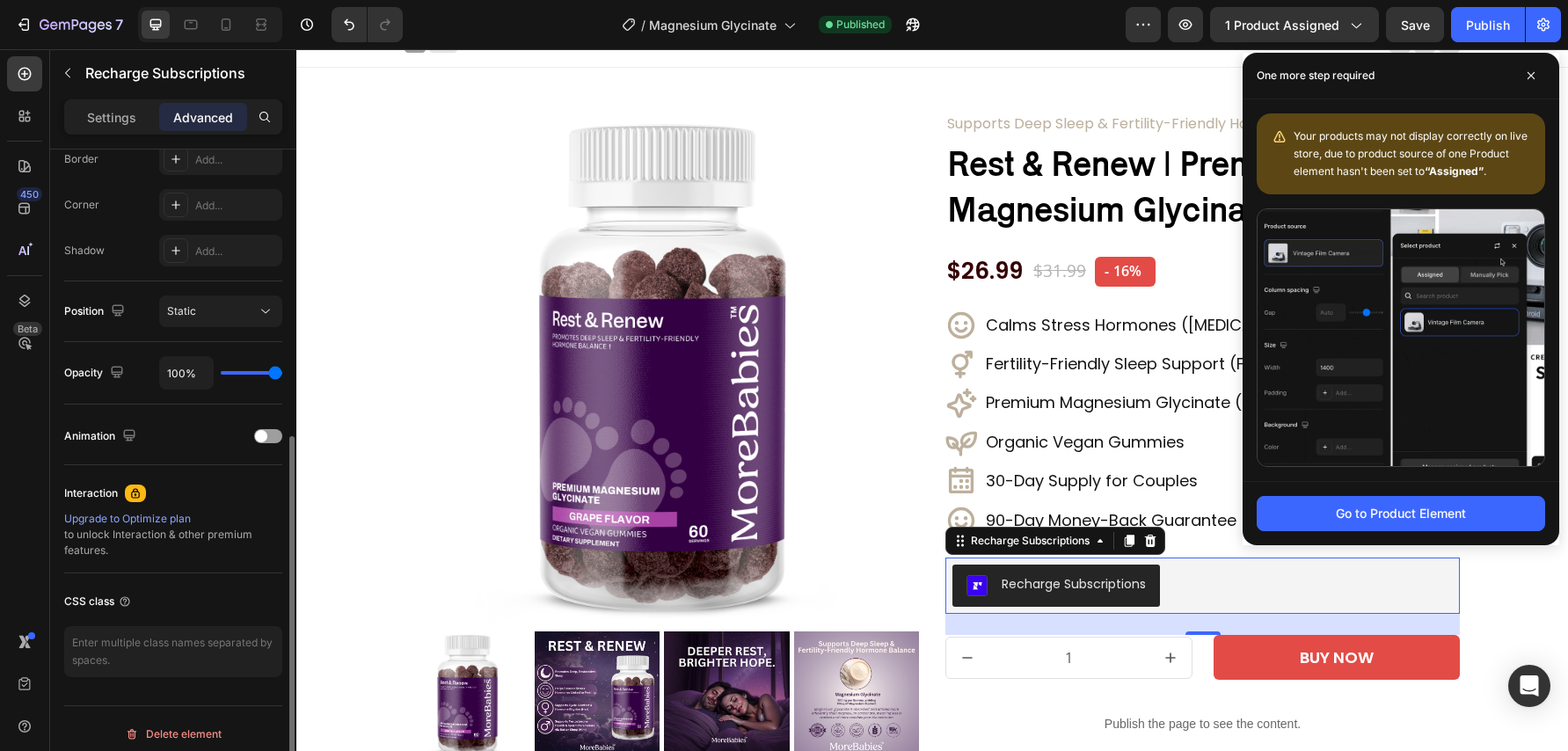
scroll to position [513, 0]
